Goal: Information Seeking & Learning: Learn about a topic

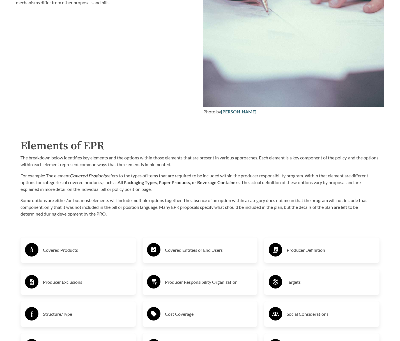
scroll to position [763, 0]
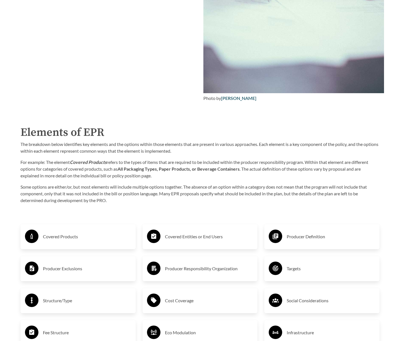
click at [109, 238] on h3 "Covered Products" at bounding box center [87, 236] width 88 height 9
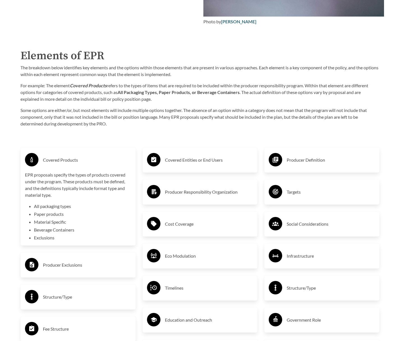
scroll to position [883, 0]
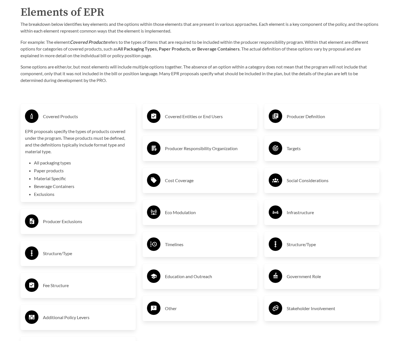
click at [87, 226] on h3 "Producer Exclusions" at bounding box center [87, 221] width 88 height 9
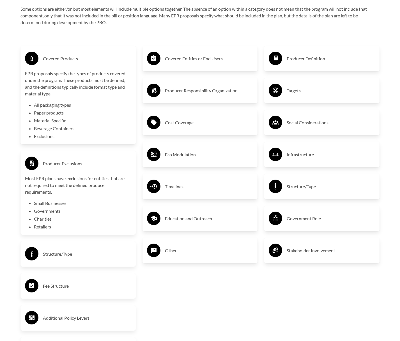
scroll to position [973, 0]
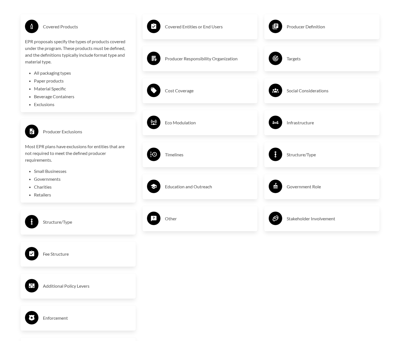
click at [62, 228] on div "Structure/Type" at bounding box center [78, 222] width 106 height 16
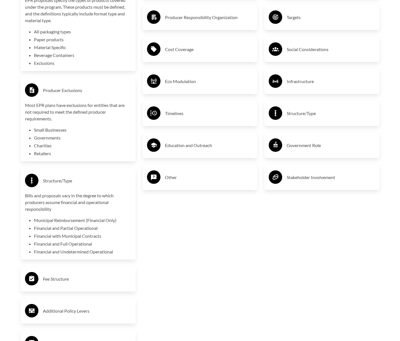
scroll to position [1053, 0]
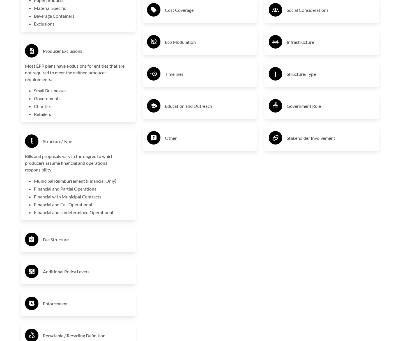
click at [59, 246] on div "Fee Structure" at bounding box center [78, 240] width 106 height 16
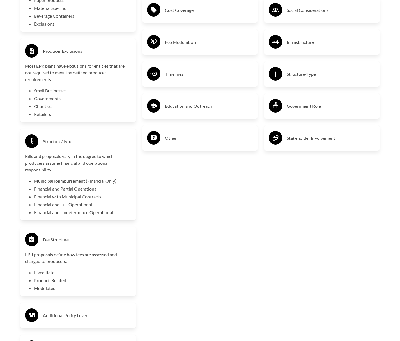
click at [47, 274] on li "Fixed Rate" at bounding box center [82, 272] width 97 height 7
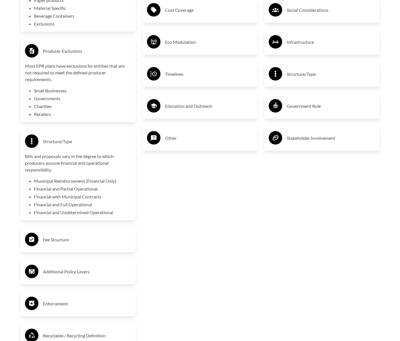
click at [54, 147] on div "Structure/Type" at bounding box center [78, 141] width 106 height 16
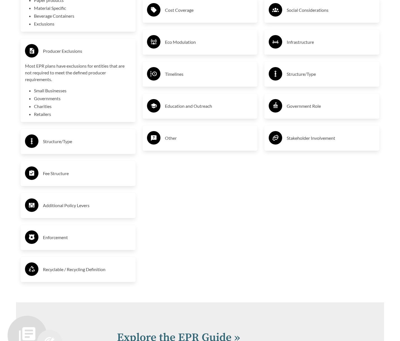
click at [50, 54] on h3 "Producer Exclusions" at bounding box center [87, 51] width 88 height 9
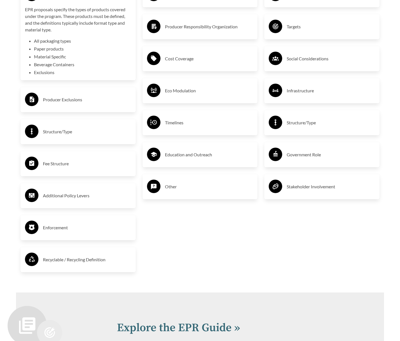
scroll to position [893, 0]
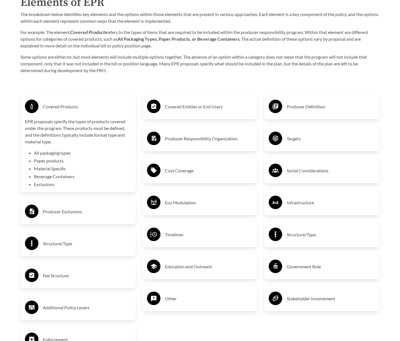
click at [58, 108] on h3 "Covered Products" at bounding box center [87, 106] width 88 height 9
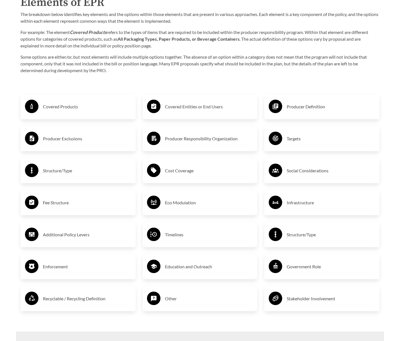
click at [172, 175] on h3 "Cost Coverage" at bounding box center [209, 170] width 88 height 9
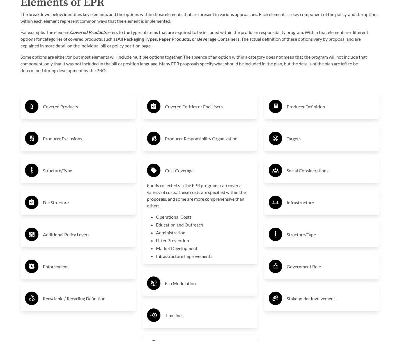
click at [187, 171] on h3 "Cost Coverage" at bounding box center [209, 170] width 88 height 9
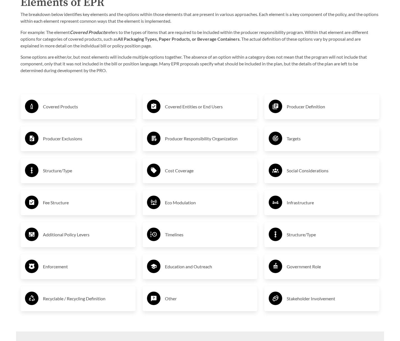
click at [193, 238] on h3 "Timelines" at bounding box center [209, 234] width 88 height 9
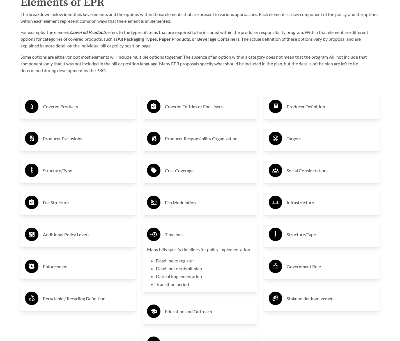
click at [193, 238] on h3 "Timelines" at bounding box center [209, 234] width 88 height 9
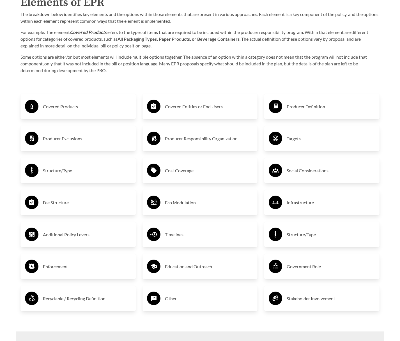
click at [79, 303] on h3 "Recyclable / Recycling Definition" at bounding box center [87, 298] width 88 height 9
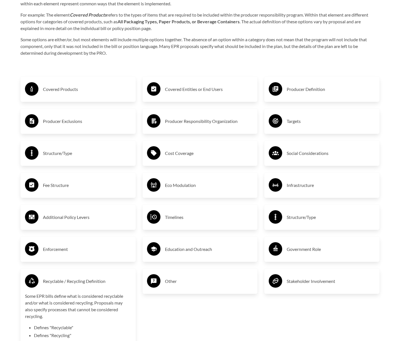
scroll to position [988, 0]
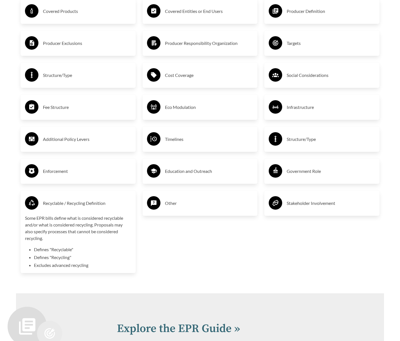
click at [80, 205] on h3 "Recyclable / Recycling Definition" at bounding box center [87, 203] width 88 height 9
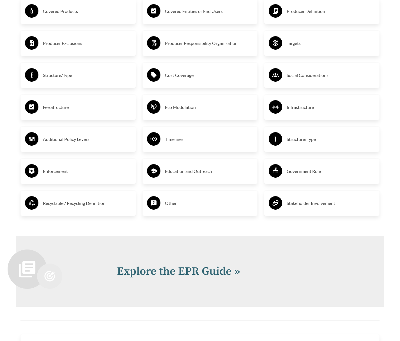
click at [80, 205] on h3 "Recyclable / Recycling Definition" at bounding box center [87, 203] width 88 height 9
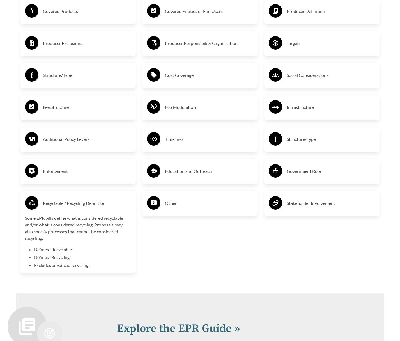
click at [80, 205] on h3 "Recyclable / Recycling Definition" at bounding box center [87, 203] width 88 height 9
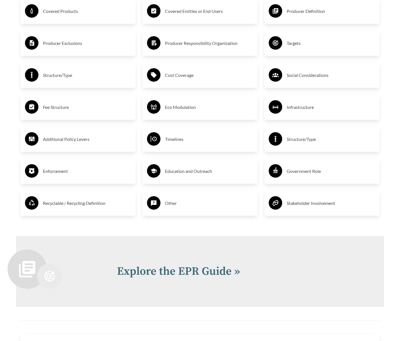
click at [329, 199] on div "Stakeholder Involvement" at bounding box center [322, 203] width 106 height 16
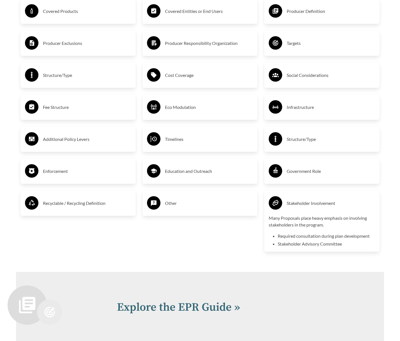
click at [329, 199] on div "Stakeholder Involvement" at bounding box center [322, 203] width 106 height 16
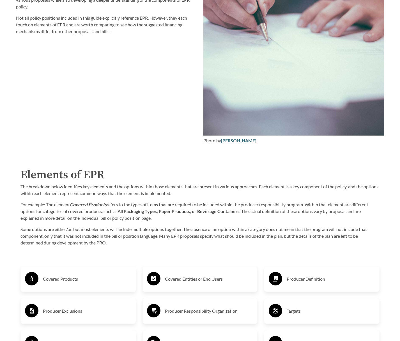
scroll to position [929, 0]
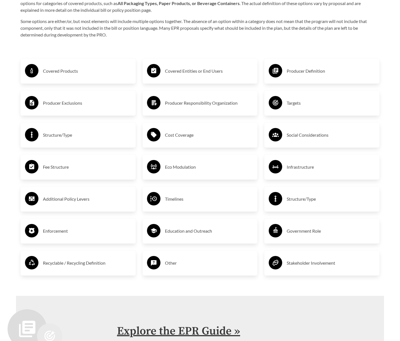
click at [176, 330] on link "Explore the EPR Guide »" at bounding box center [178, 331] width 123 height 14
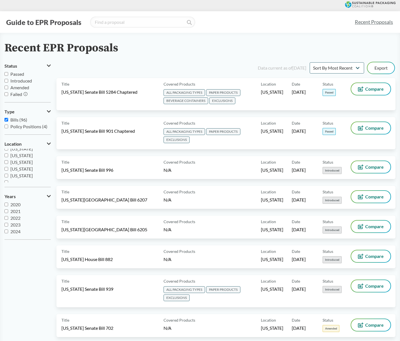
scroll to position [121, 0]
